Goal: Task Accomplishment & Management: Manage account settings

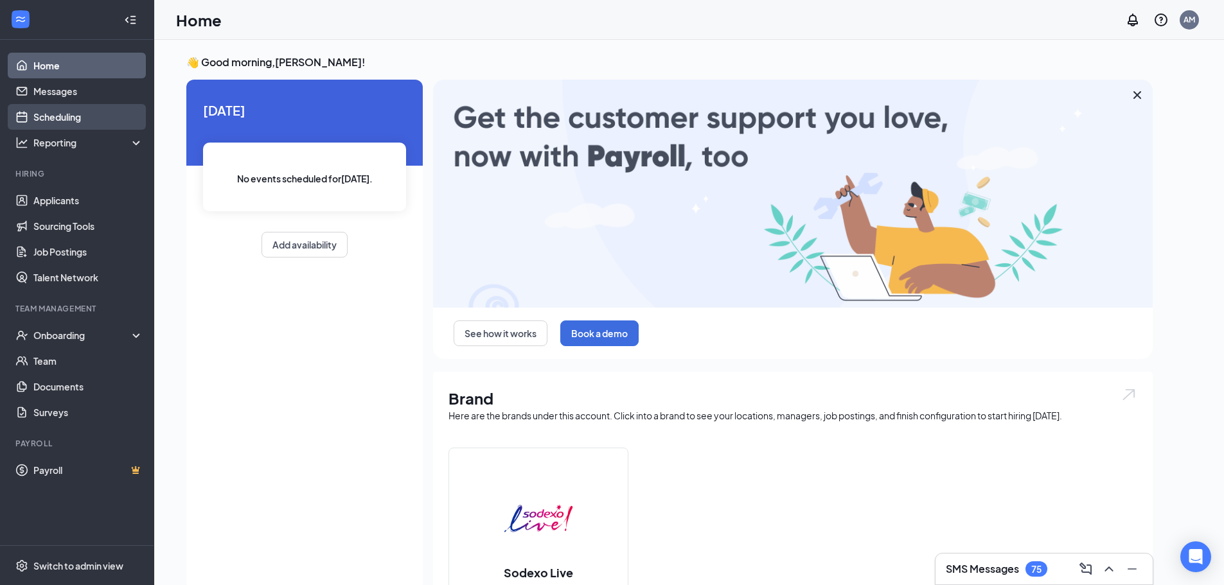
click at [78, 122] on link "Scheduling" at bounding box center [88, 117] width 110 height 26
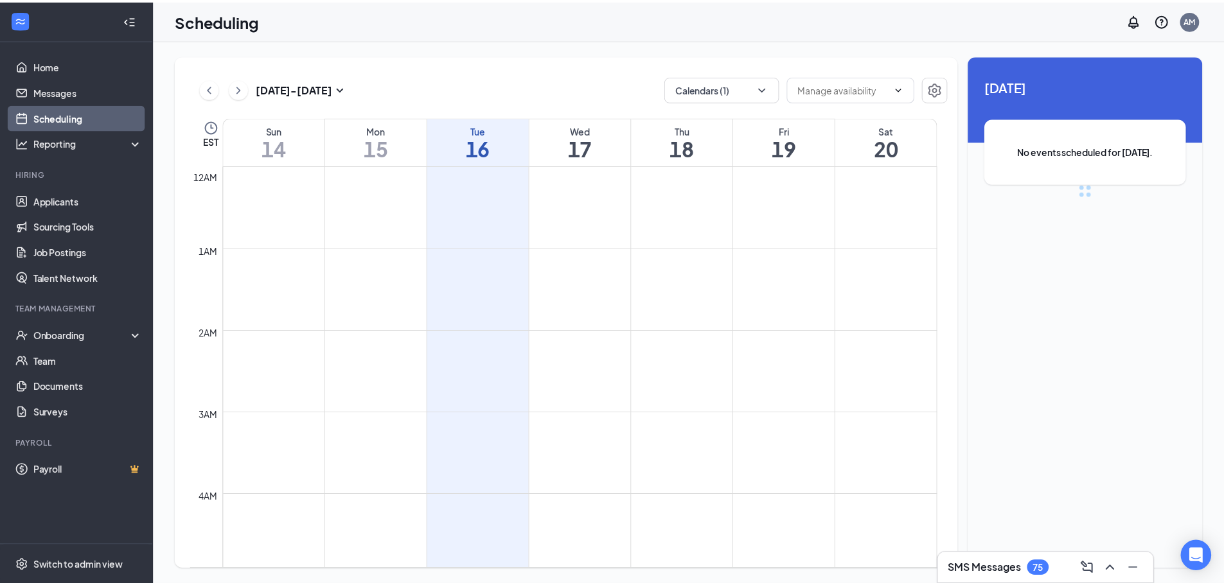
scroll to position [632, 0]
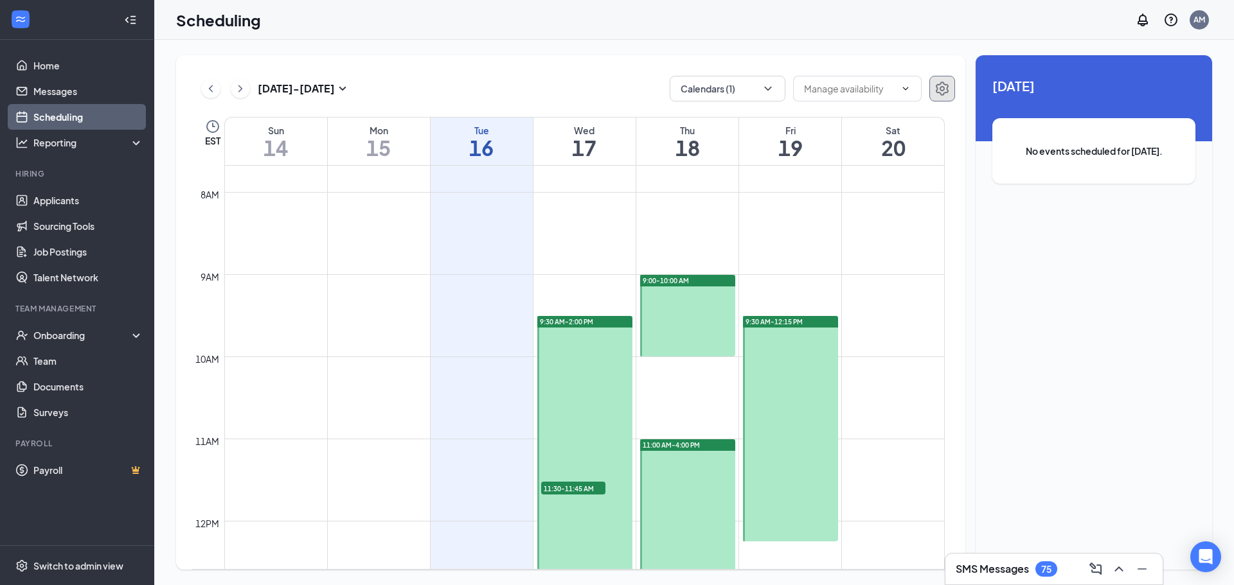
click at [938, 87] on icon "Settings" at bounding box center [941, 88] width 15 height 15
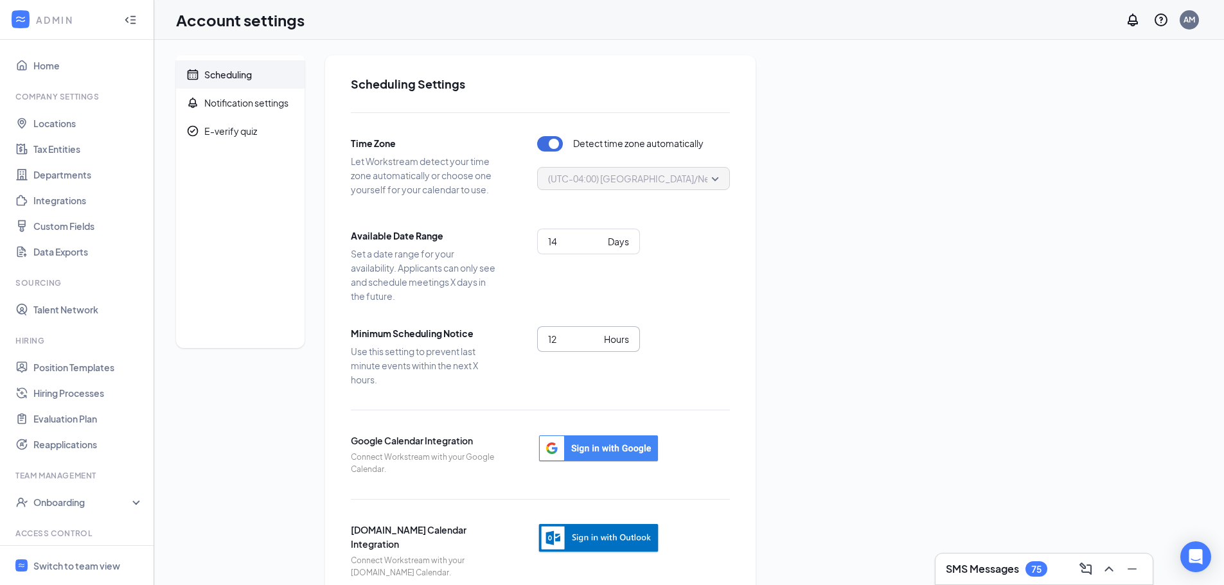
click at [556, 337] on input "12" at bounding box center [573, 339] width 51 height 14
drag, startPoint x: 574, startPoint y: 337, endPoint x: 520, endPoint y: 332, distance: 54.2
click at [520, 332] on div "Minimum Scheduling Notice Use this setting to prevent last minute events within…" at bounding box center [540, 356] width 379 height 60
type input "24"
click at [858, 211] on div "Scheduling Notification settings E-verify quiz Scheduling Settings Time Zone Le…" at bounding box center [689, 327] width 1026 height 544
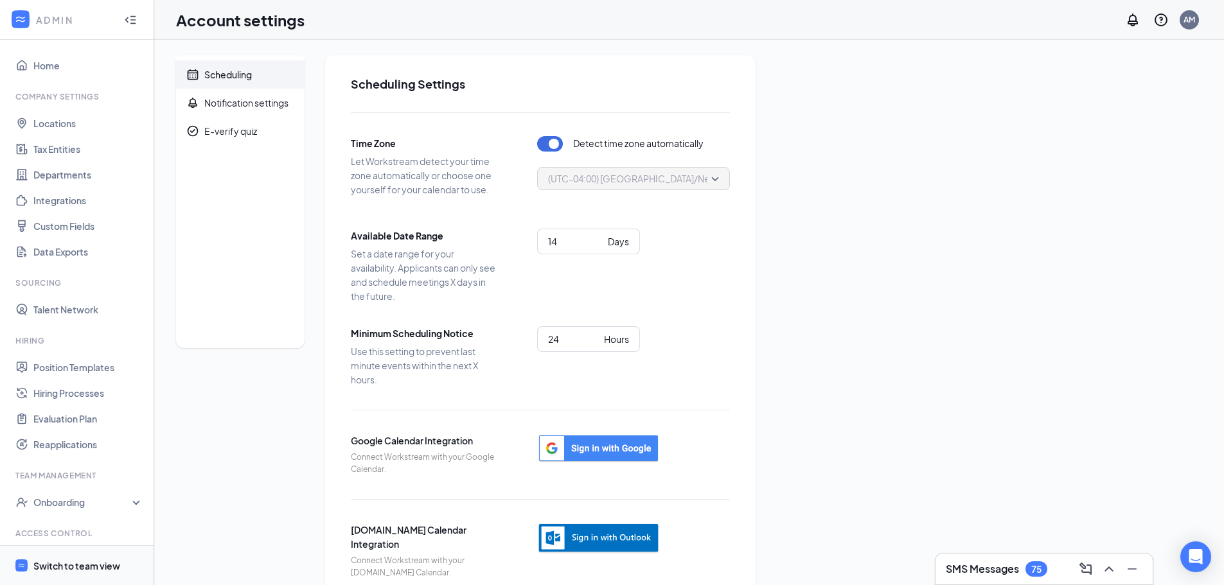
click at [82, 570] on div "Switch to team view" at bounding box center [76, 566] width 87 height 13
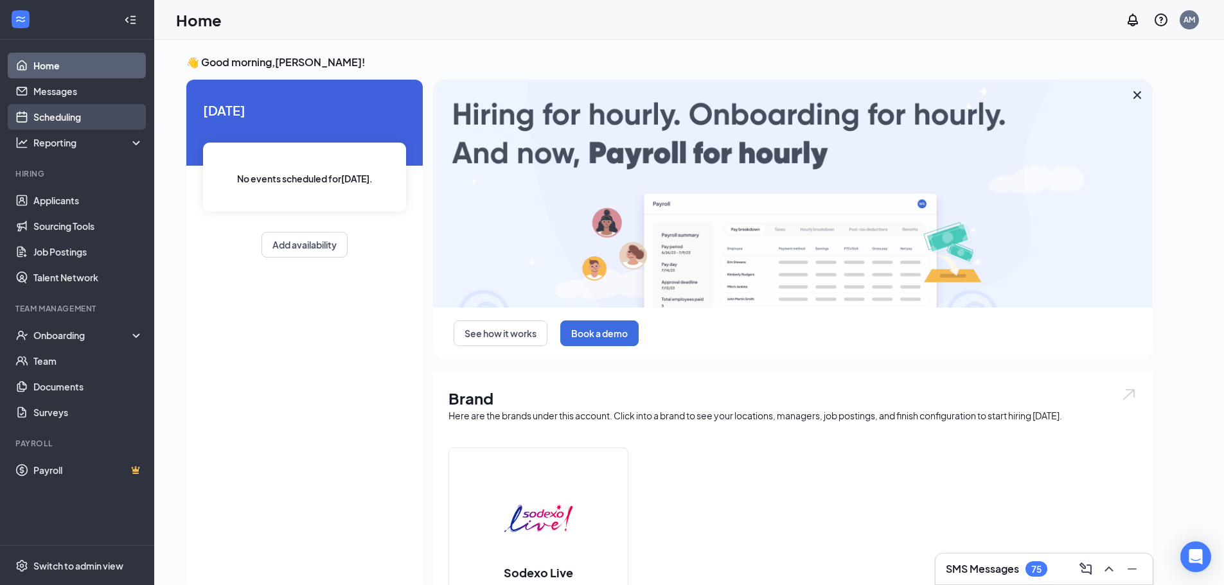
click at [77, 111] on link "Scheduling" at bounding box center [88, 117] width 110 height 26
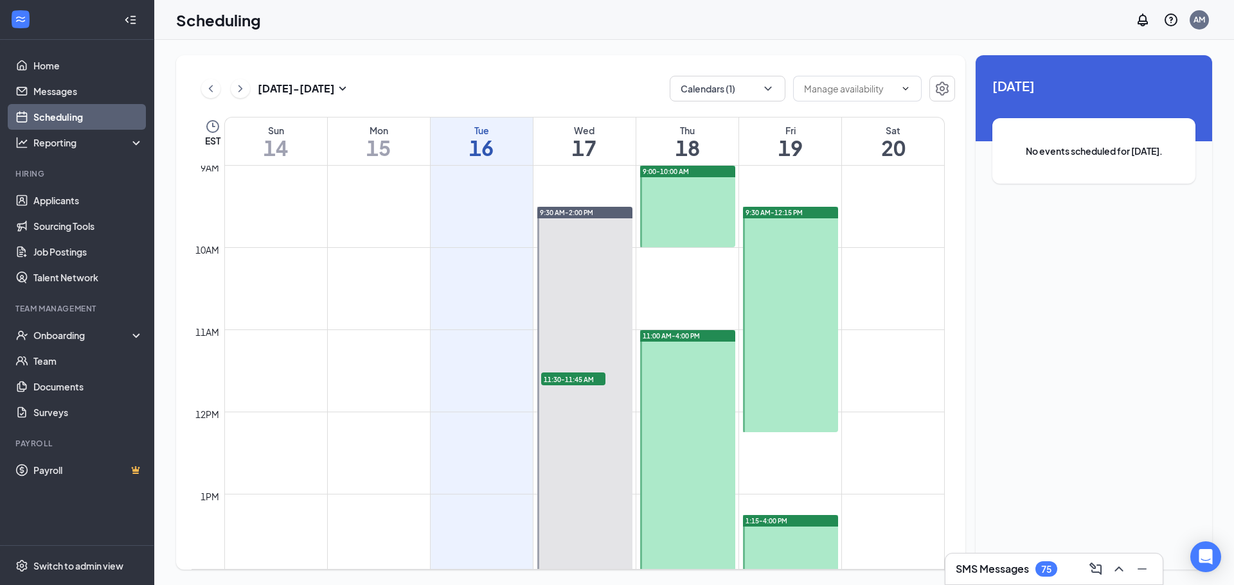
scroll to position [696, 0]
